Goal: Navigation & Orientation: Find specific page/section

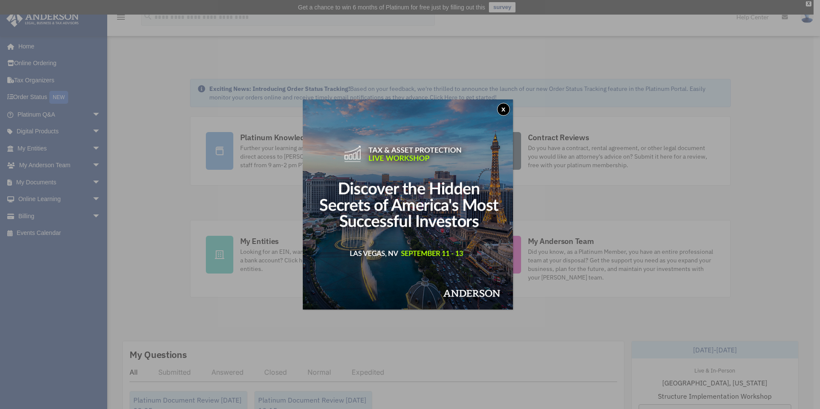
click at [507, 108] on button "x" at bounding box center [503, 109] width 13 height 13
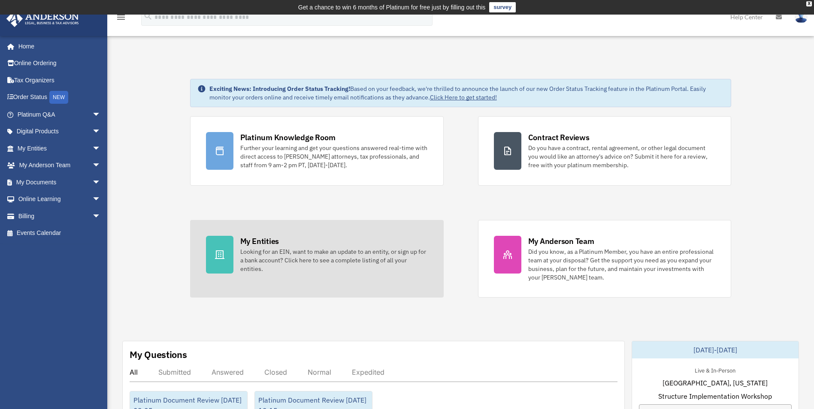
click at [255, 241] on div "My Entities" at bounding box center [259, 241] width 39 height 11
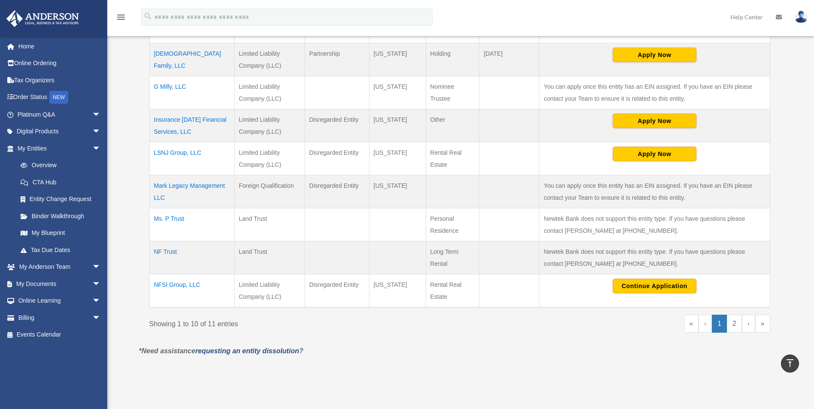
scroll to position [300, 0]
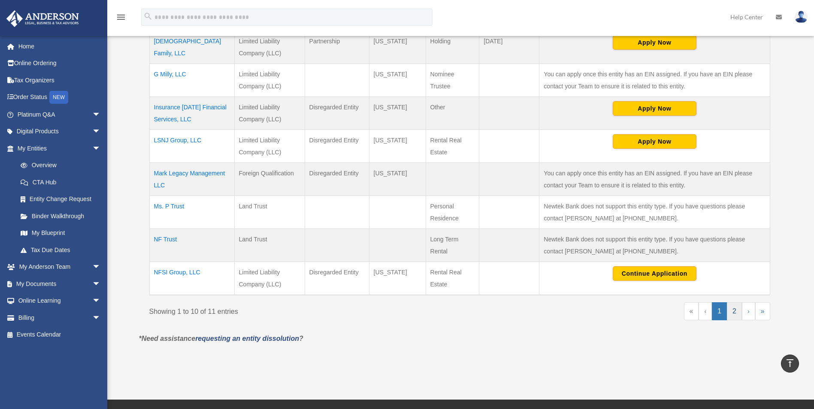
click at [732, 315] on link "2" at bounding box center [734, 311] width 15 height 18
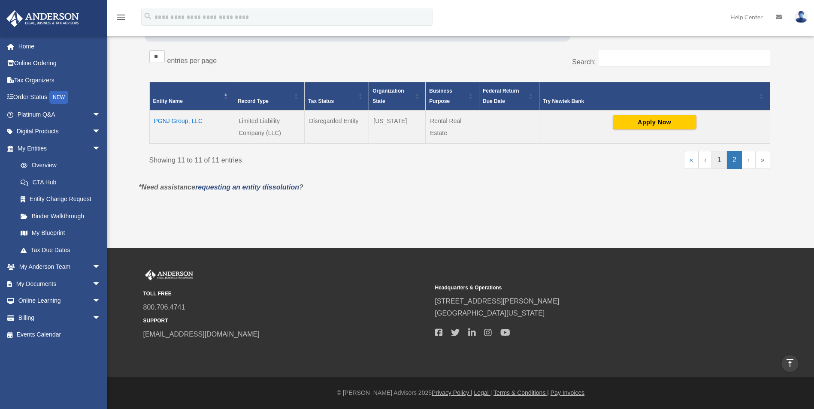
click at [718, 164] on link "1" at bounding box center [719, 160] width 15 height 18
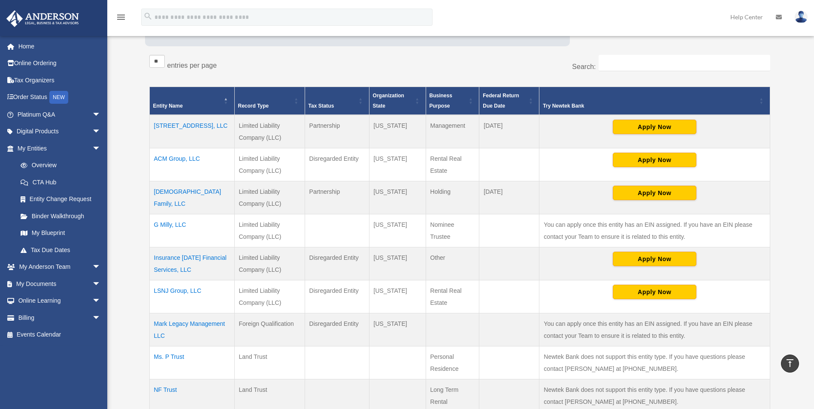
scroll to position [193, 0]
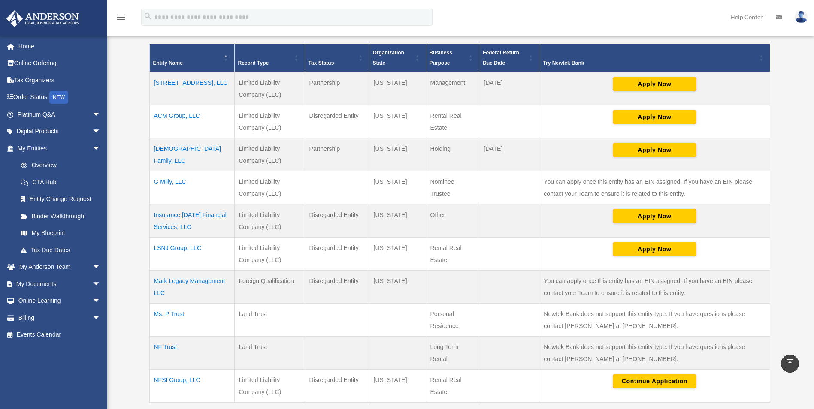
click at [204, 214] on td "Insurance [DATE] Financial Services, LLC" at bounding box center [191, 220] width 85 height 33
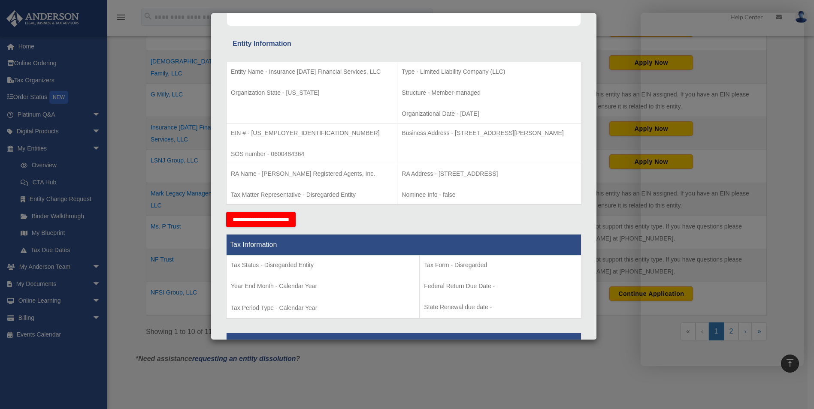
scroll to position [0, 0]
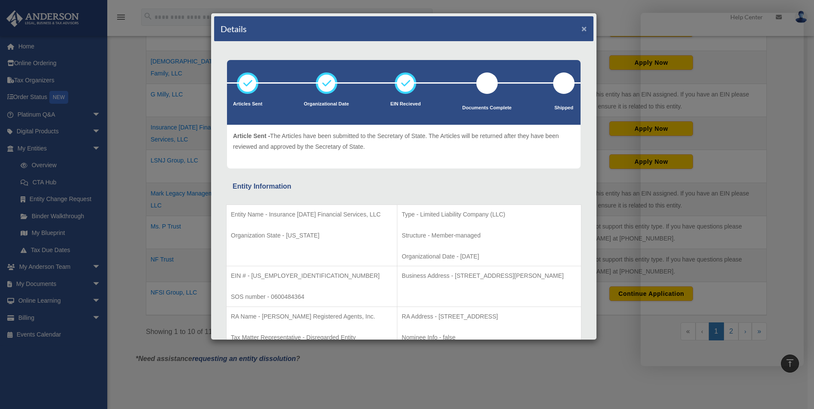
click at [581, 29] on button "×" at bounding box center [584, 28] width 6 height 9
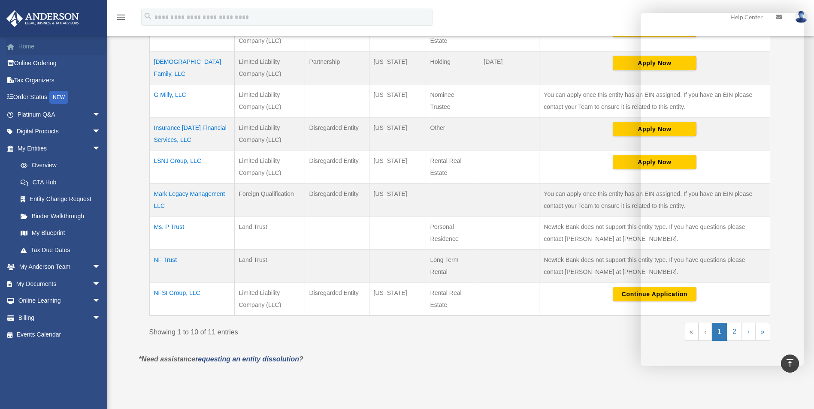
click at [31, 43] on link "Home" at bounding box center [60, 46] width 108 height 17
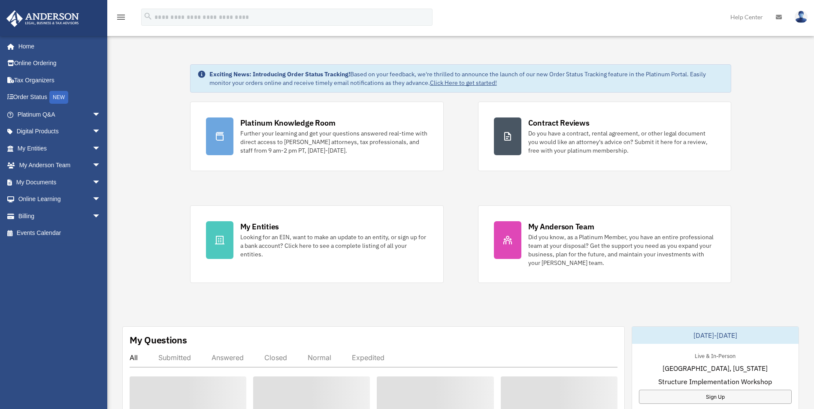
click at [676, 335] on div "November 20-21, 2025" at bounding box center [715, 335] width 166 height 17
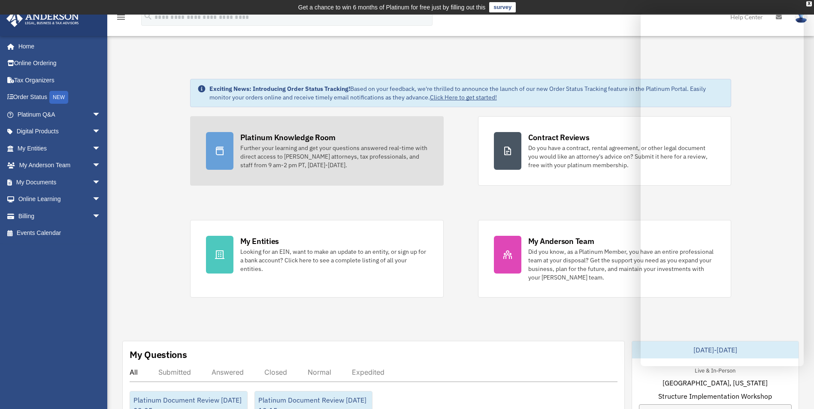
click at [281, 152] on div "Further your learning and get your questions answered real-time with direct acc…" at bounding box center [333, 157] width 187 height 26
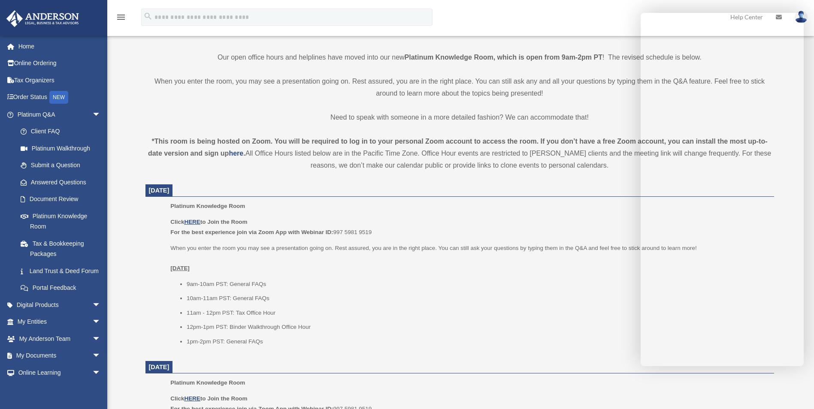
scroll to position [214, 0]
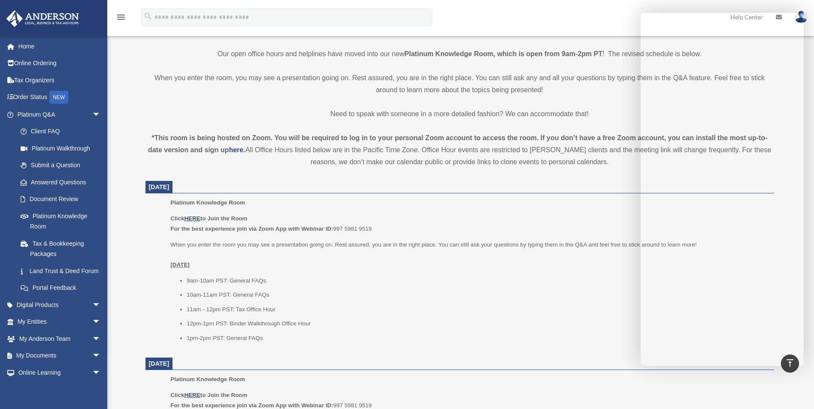
click at [192, 216] on u "HERE" at bounding box center [192, 218] width 16 height 6
